Goal: Find specific page/section: Find specific page/section

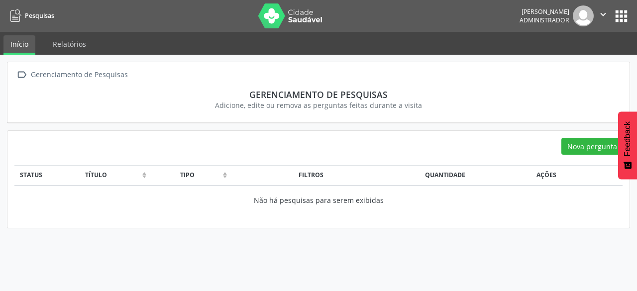
click at [219, 177] on div "Tipo" at bounding box center [187, 175] width 66 height 9
click at [223, 175] on th "Tipo (Click to sort Descending)" at bounding box center [189, 175] width 81 height 20
click at [79, 41] on link "Relatórios" at bounding box center [69, 43] width 47 height 17
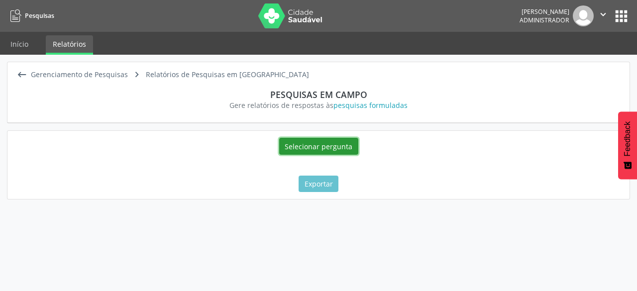
click at [334, 149] on button "Selecionar pergunta" at bounding box center [318, 146] width 79 height 17
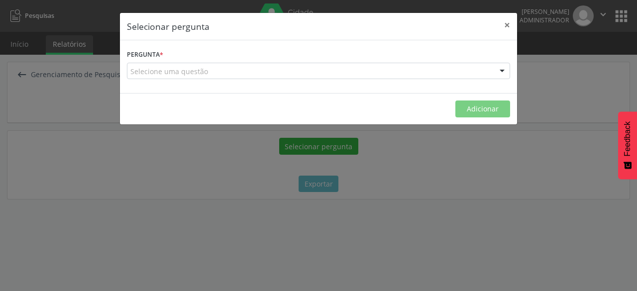
click at [308, 71] on div "Selecione uma questão" at bounding box center [318, 71] width 383 height 17
click at [412, 55] on div "Pergunta * Nenhum resultado encontrado para: " " Não há nenhuma opção para ser …" at bounding box center [318, 66] width 397 height 53
click at [505, 22] on button "×" at bounding box center [507, 25] width 20 height 24
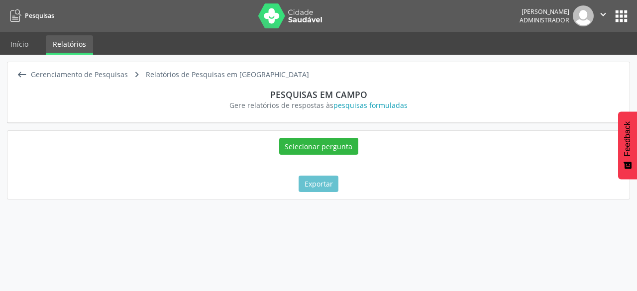
click at [621, 19] on button "apps" at bounding box center [621, 15] width 17 height 17
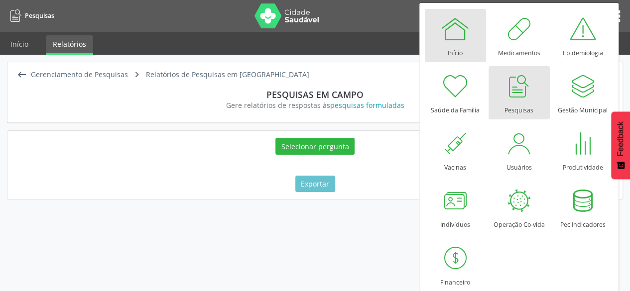
click at [455, 38] on div at bounding box center [455, 29] width 30 height 30
